Goal: Task Accomplishment & Management: Manage account settings

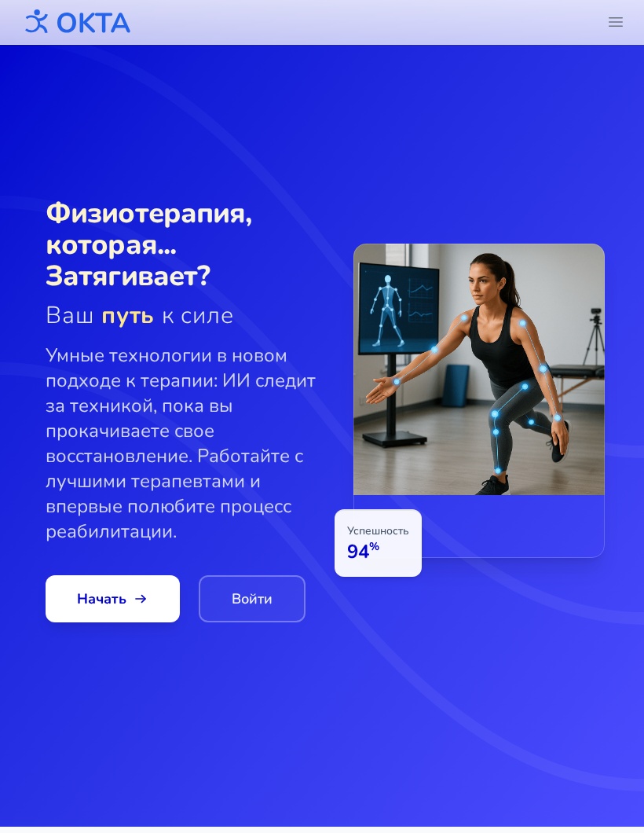
click at [624, 23] on icon "header.menu.open" at bounding box center [615, 22] width 19 height 19
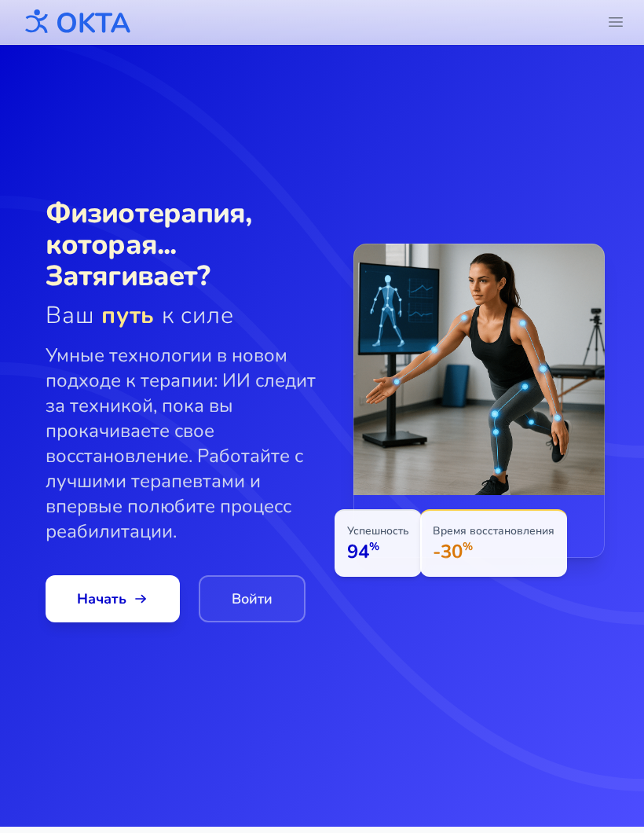
click at [258, 593] on link "Войти" at bounding box center [252, 598] width 107 height 47
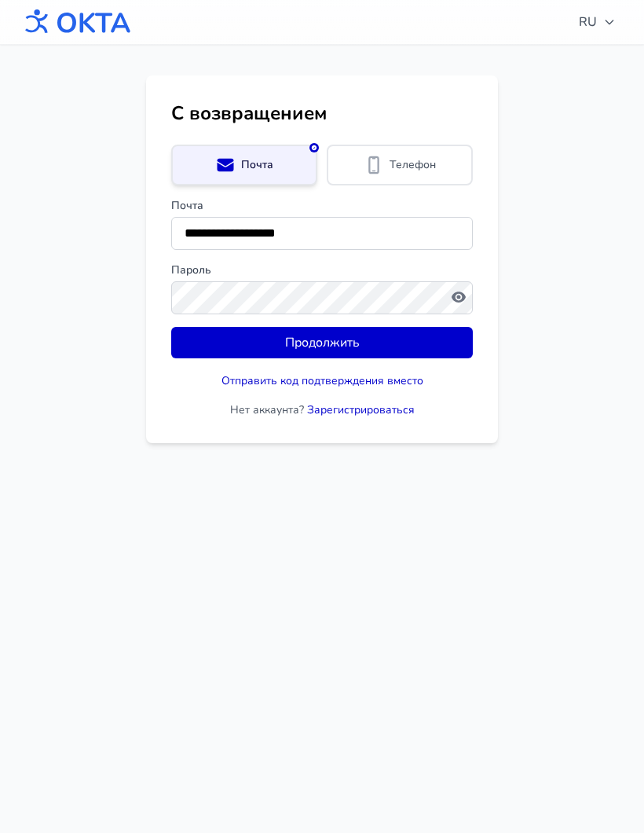
click at [324, 332] on button "Продолжить" at bounding box center [322, 342] width 302 height 31
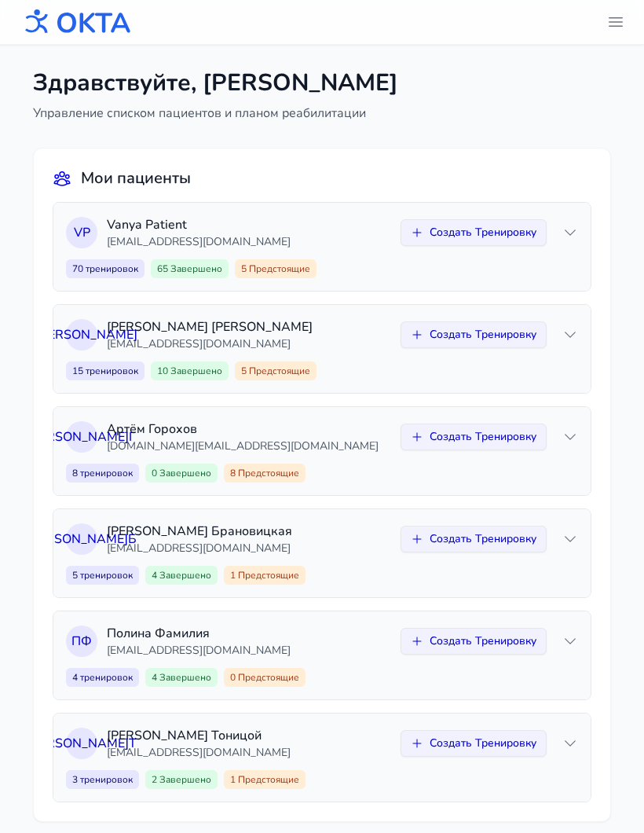
scroll to position [14, 0]
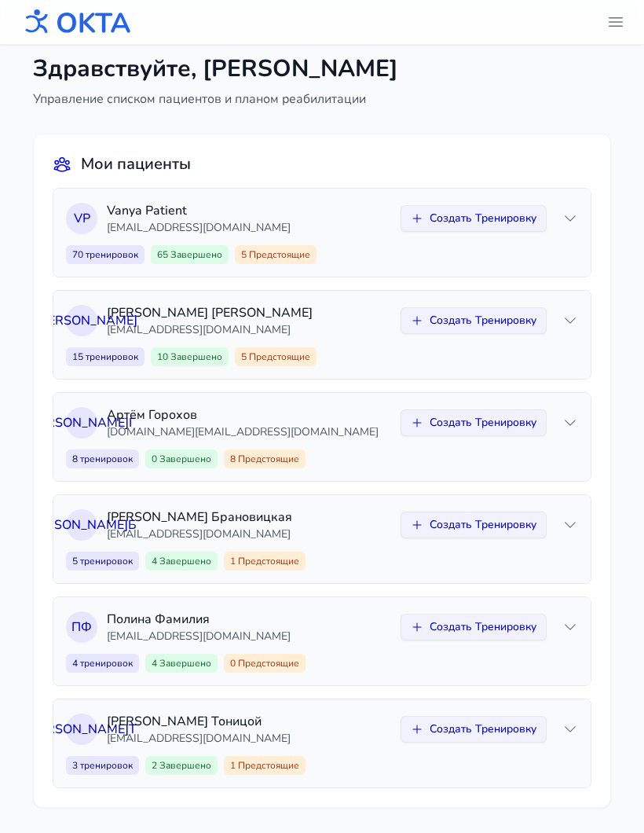
click at [576, 623] on icon at bounding box center [571, 627] width 16 height 16
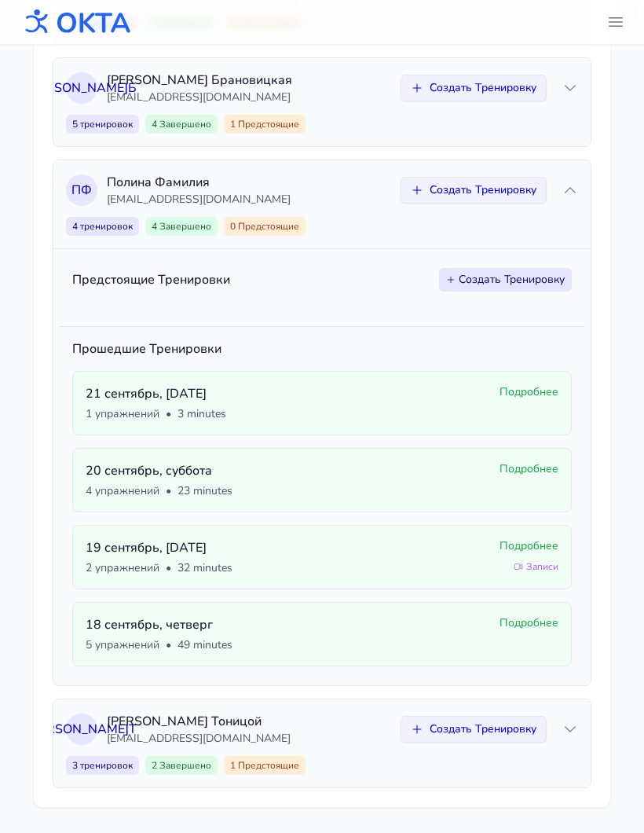
scroll to position [451, 0]
click at [360, 410] on div "1 упражнений • 3 minutes" at bounding box center [286, 414] width 401 height 16
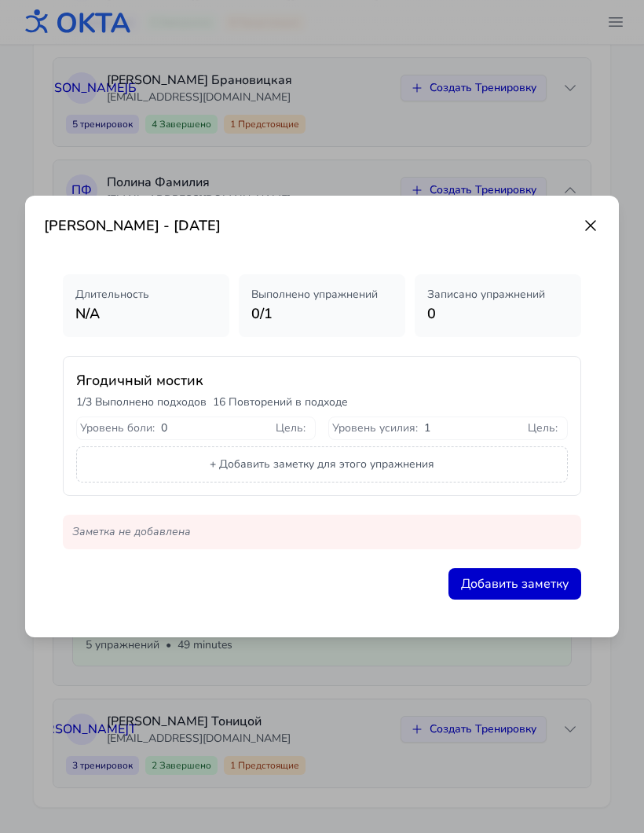
click at [599, 223] on icon at bounding box center [590, 225] width 19 height 19
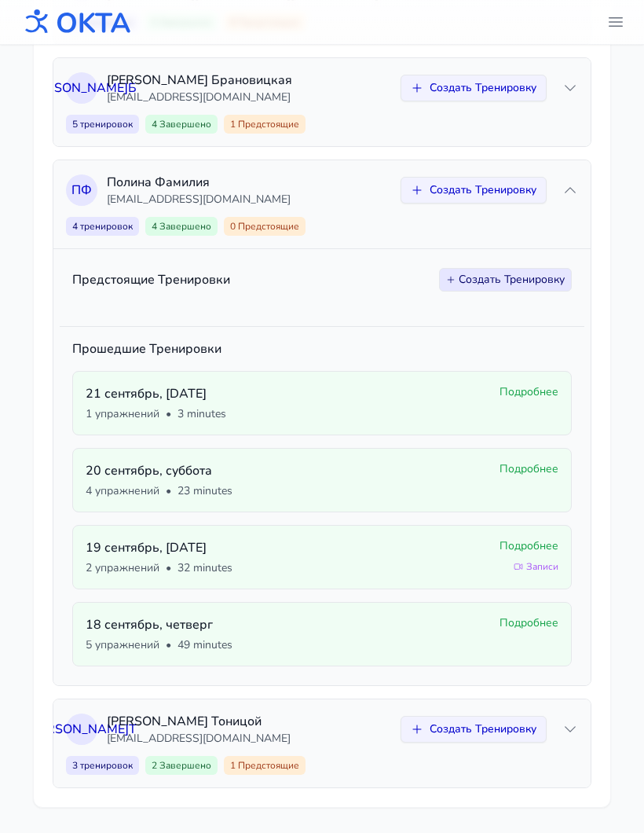
click at [578, 722] on div "К Т [PERSON_NAME] [EMAIL_ADDRESS][DOMAIN_NAME] Создать Тренировку 3 тренировок …" at bounding box center [321, 743] width 537 height 88
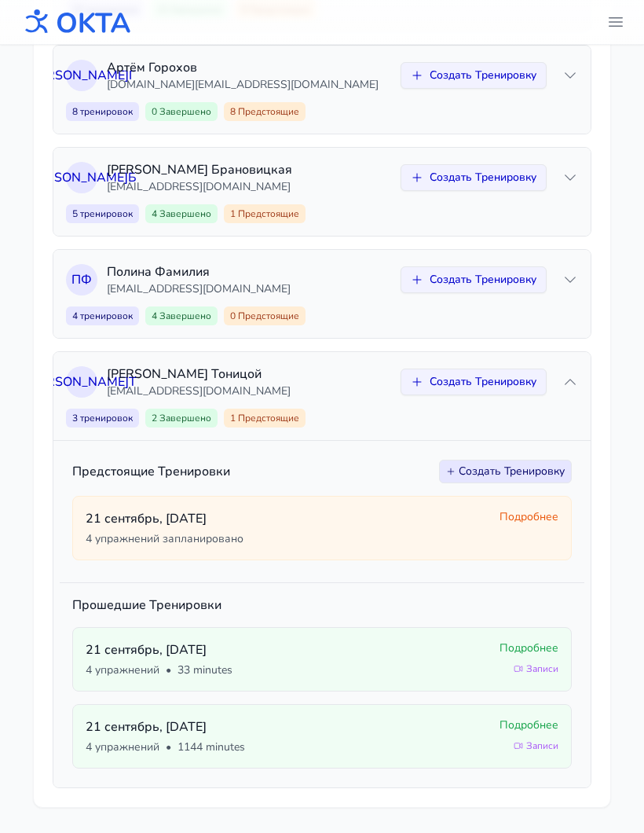
scroll to position [361, 0]
click at [583, 275] on div "П Ф [PERSON_NAME] [EMAIL_ADDRESS][DOMAIN_NAME] Создать Тренировку 4 тренировок …" at bounding box center [321, 294] width 537 height 88
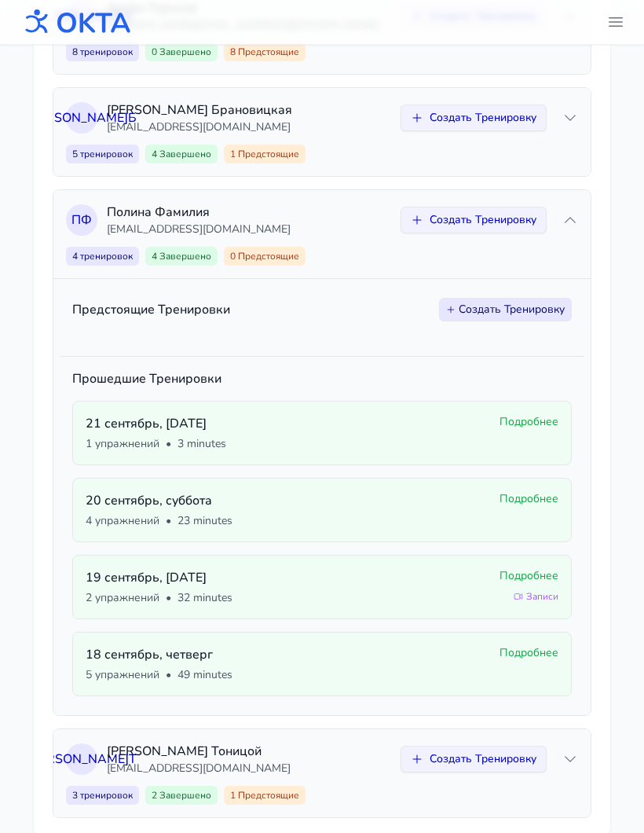
scroll to position [423, 0]
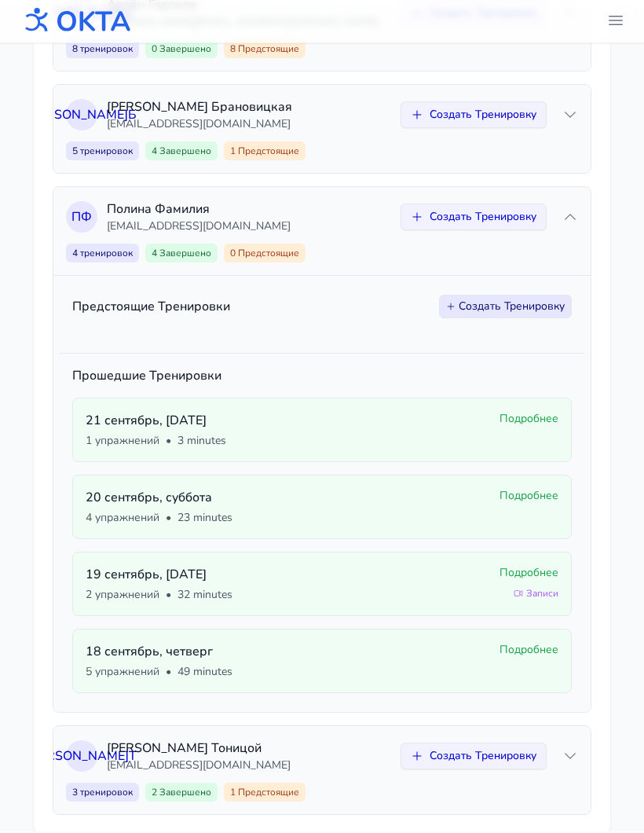
click at [470, 515] on div "4 упражнений • 23 minutes" at bounding box center [286, 519] width 401 height 16
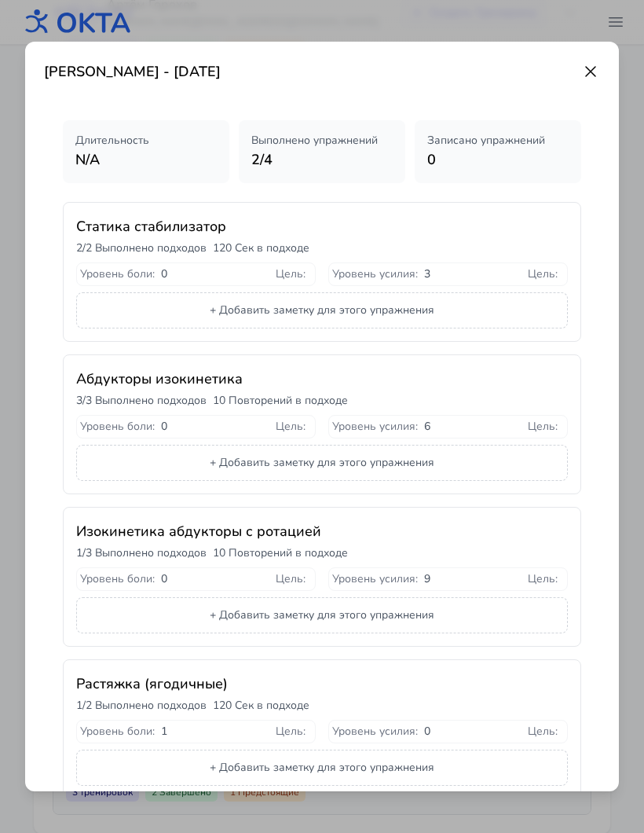
click at [593, 69] on icon at bounding box center [590, 71] width 9 height 9
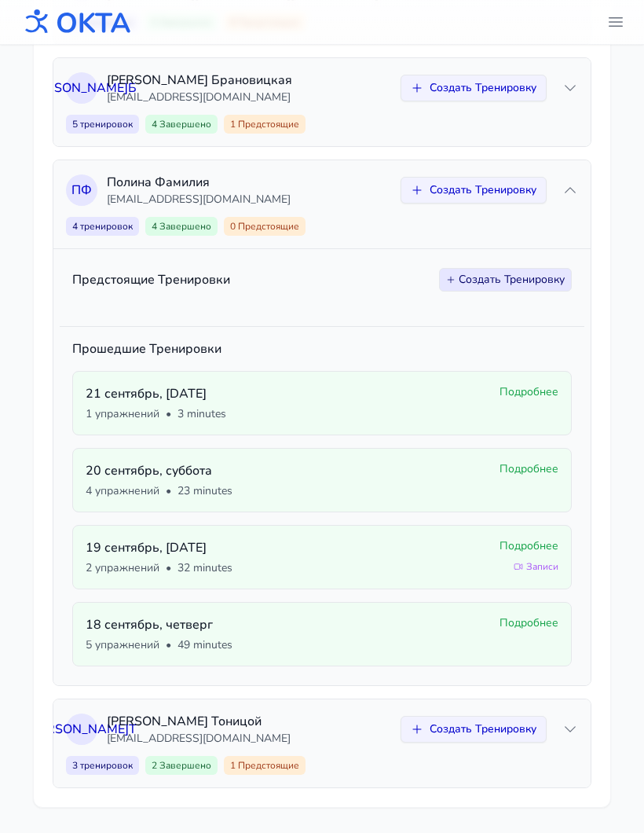
scroll to position [451, 0]
click at [575, 187] on icon at bounding box center [571, 190] width 16 height 16
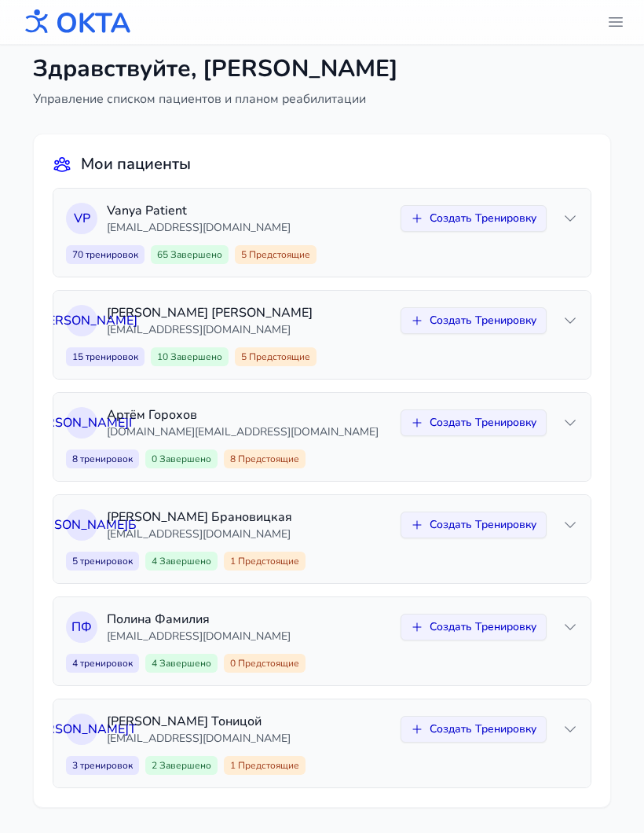
scroll to position [0, 0]
